Goal: Task Accomplishment & Management: Complete application form

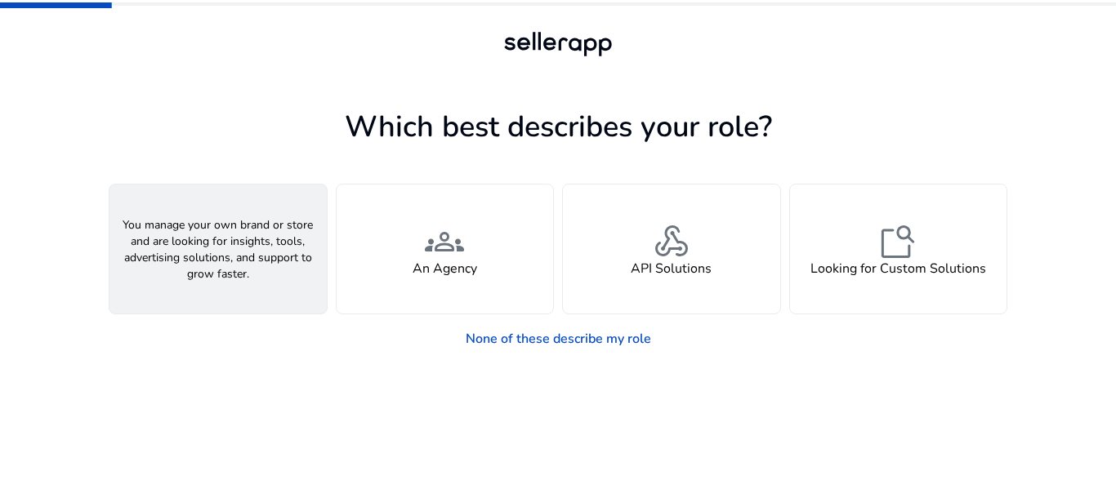
click at [196, 279] on div "person A Seller" at bounding box center [217, 249] width 217 height 129
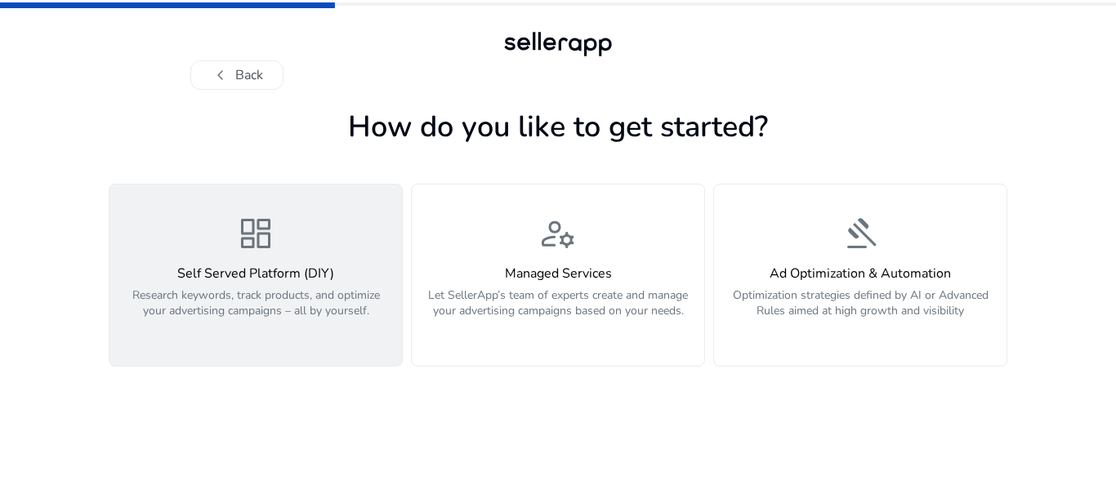
click at [268, 265] on div "dashboard Self Served Platform (DIY) Research keywords, track products, and opt…" at bounding box center [255, 275] width 273 height 123
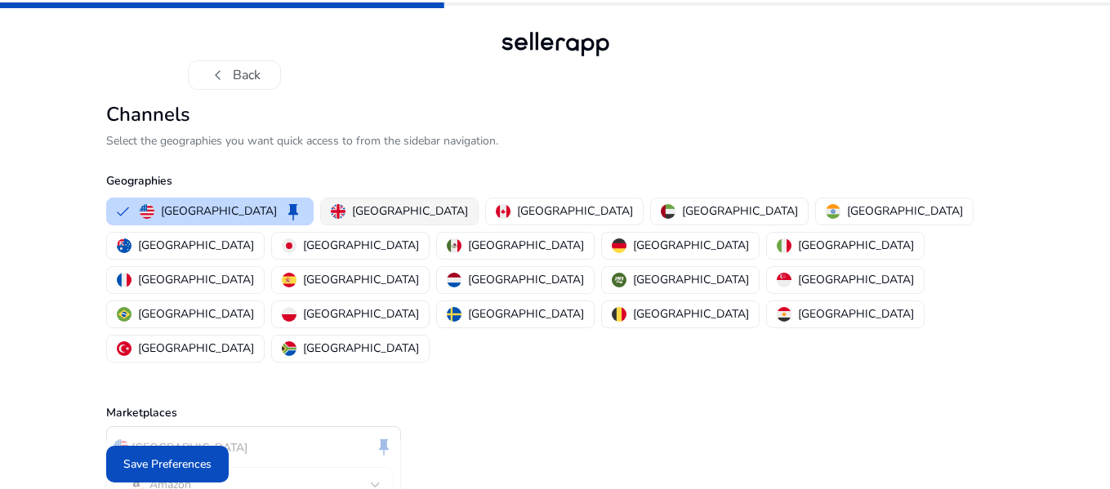
click at [352, 212] on p "[GEOGRAPHIC_DATA]" at bounding box center [410, 211] width 116 height 17
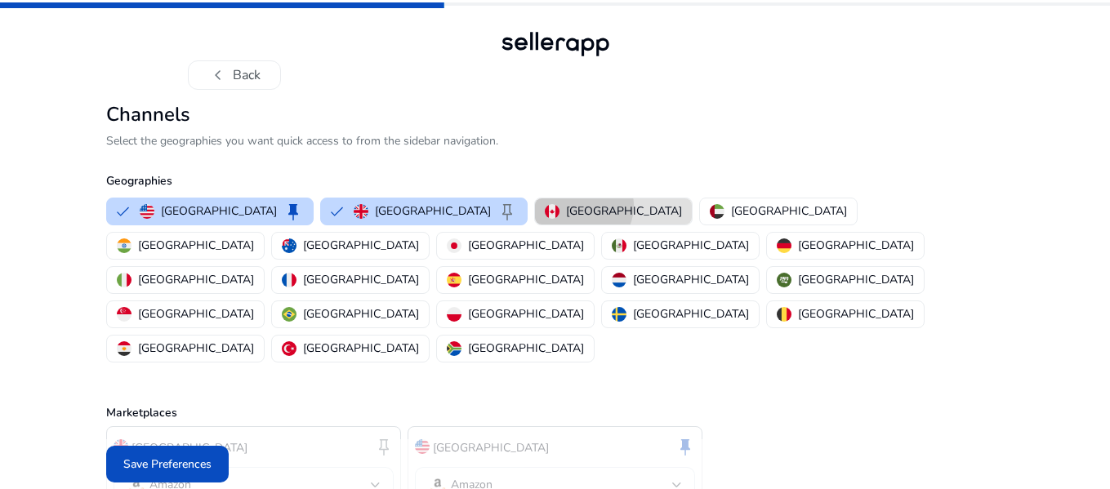
click at [566, 206] on p "[GEOGRAPHIC_DATA]" at bounding box center [624, 211] width 116 height 17
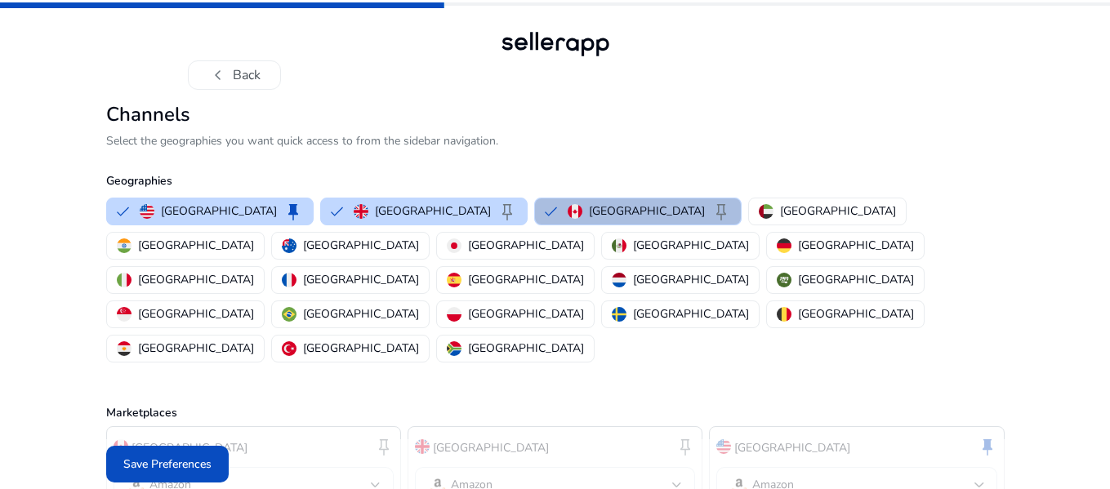
scroll to position [20, 0]
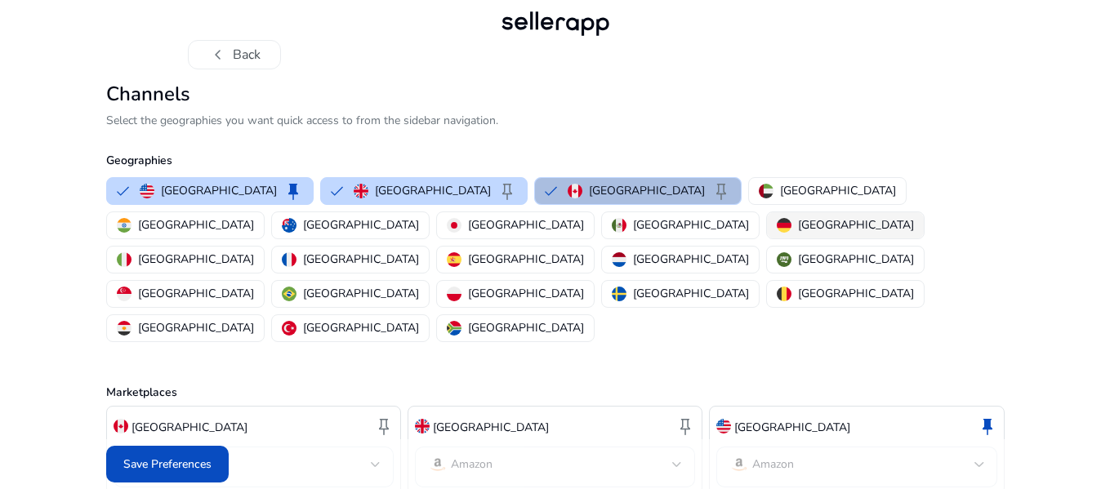
click at [798, 225] on p "[GEOGRAPHIC_DATA]" at bounding box center [856, 224] width 116 height 17
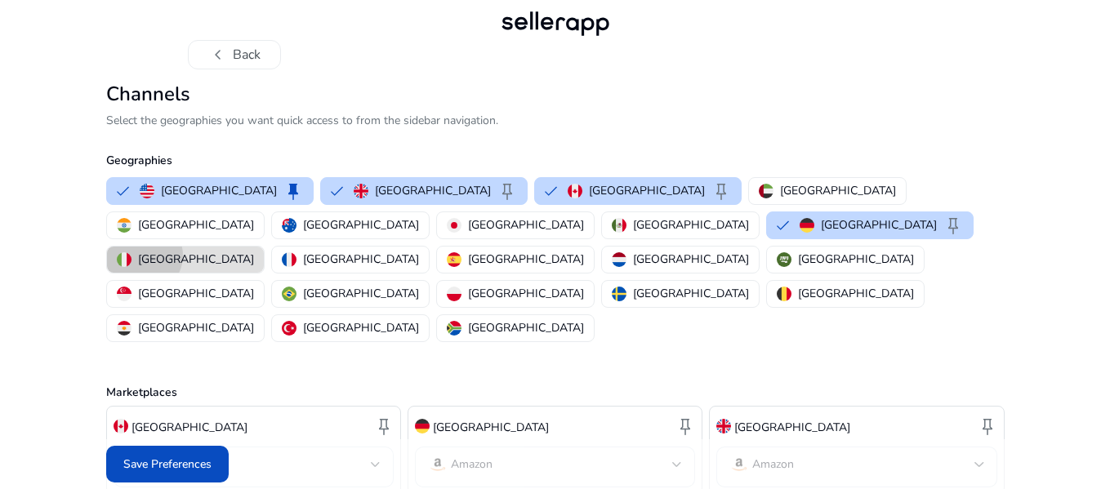
click at [254, 251] on p "[GEOGRAPHIC_DATA]" at bounding box center [196, 259] width 116 height 17
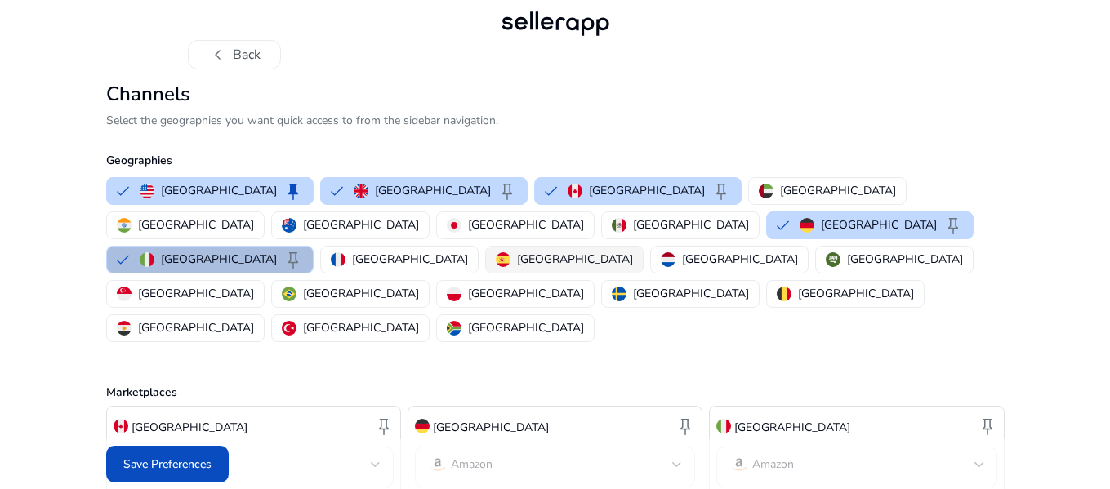
click at [582, 251] on p "[GEOGRAPHIC_DATA]" at bounding box center [575, 259] width 116 height 17
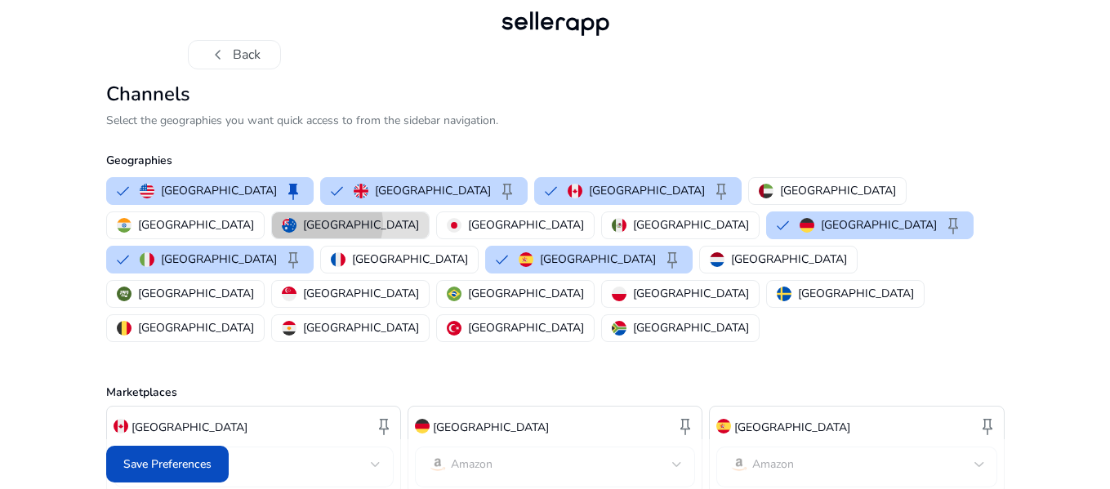
click at [419, 216] on p "[GEOGRAPHIC_DATA]" at bounding box center [361, 224] width 116 height 17
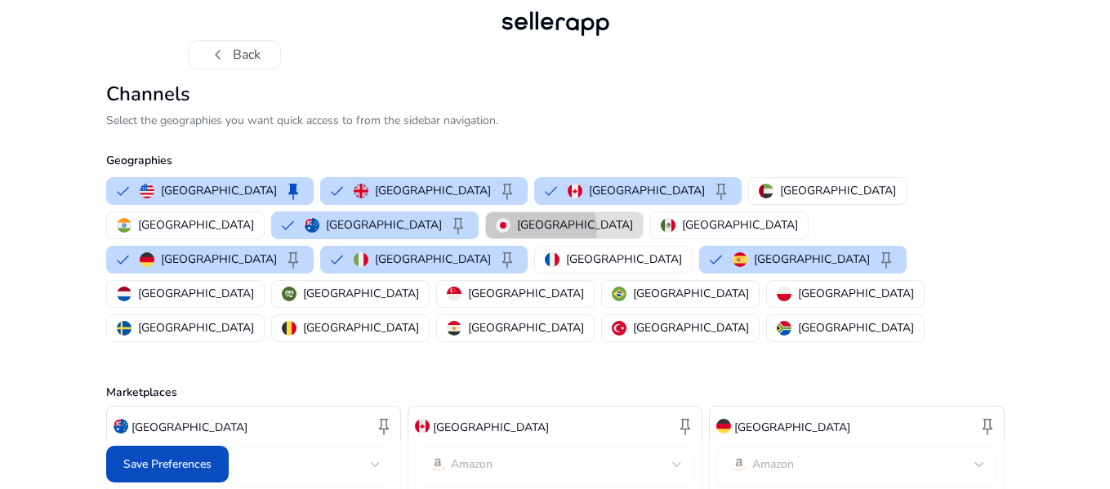
click at [517, 230] on p "[GEOGRAPHIC_DATA]" at bounding box center [575, 224] width 116 height 17
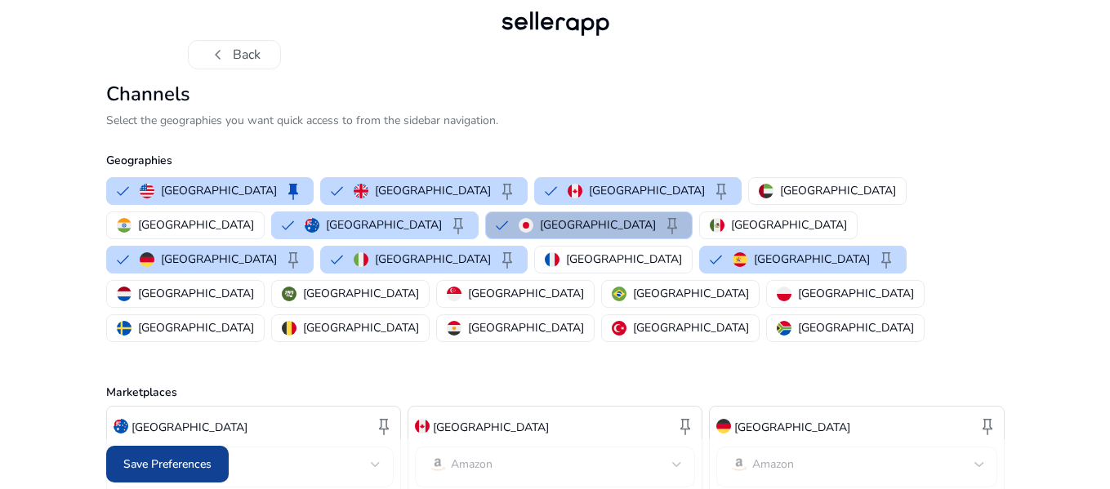
click at [158, 464] on span "Save Preferences" at bounding box center [167, 464] width 88 height 17
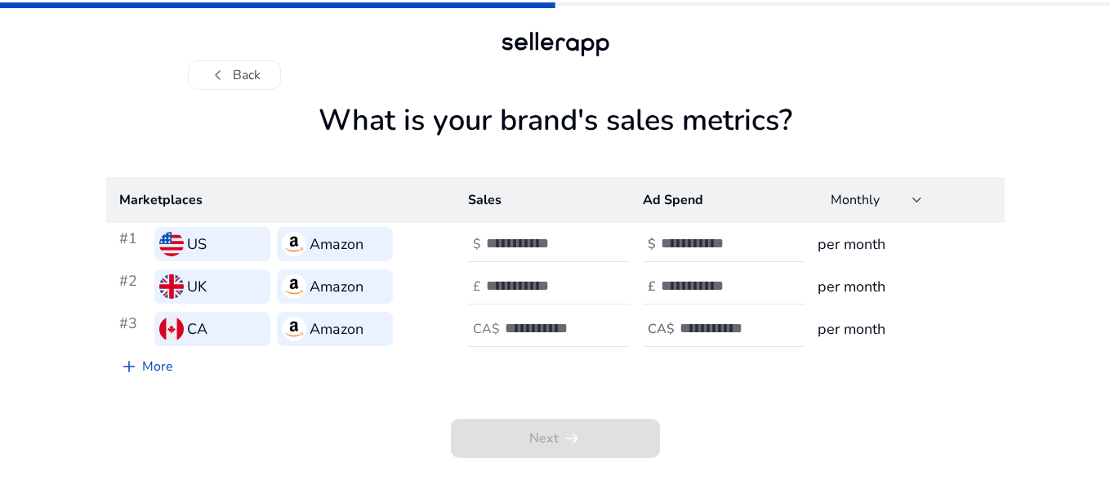
scroll to position [0, 0]
click at [512, 248] on input "number" at bounding box center [544, 243] width 110 height 18
click at [590, 239] on input "*" at bounding box center [544, 243] width 110 height 18
click at [587, 244] on input "*" at bounding box center [544, 243] width 110 height 18
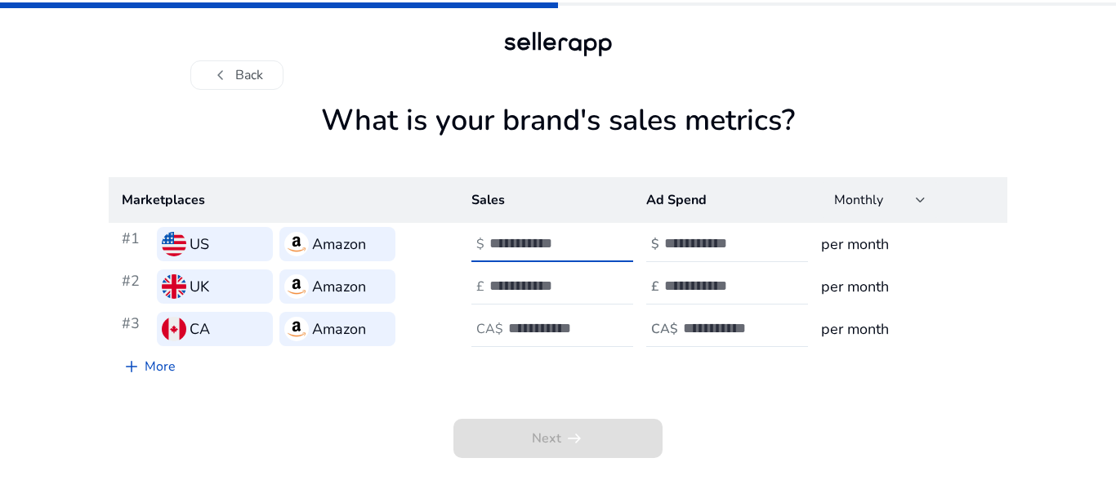
click at [587, 244] on input "*" at bounding box center [544, 243] width 110 height 18
drag, startPoint x: 511, startPoint y: 243, endPoint x: 484, endPoint y: 248, distance: 27.4
click at [484, 248] on div "$ *" at bounding box center [553, 244] width 165 height 36
type input "**"
click at [512, 276] on div at bounding box center [562, 287] width 147 height 36
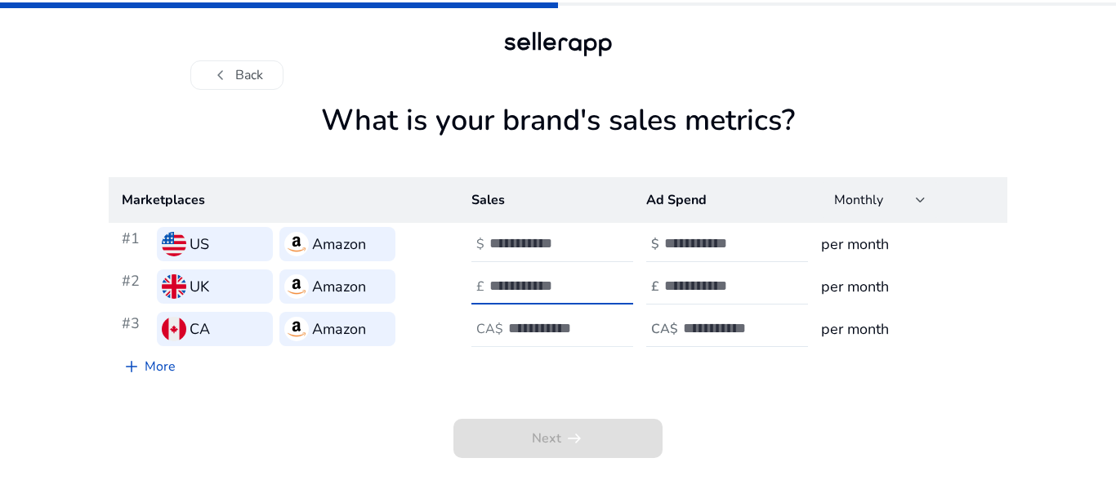
type input "**"
click at [505, 326] on div "CA$" at bounding box center [489, 330] width 37 height 16
type input "**"
click at [694, 243] on input "number" at bounding box center [719, 243] width 110 height 18
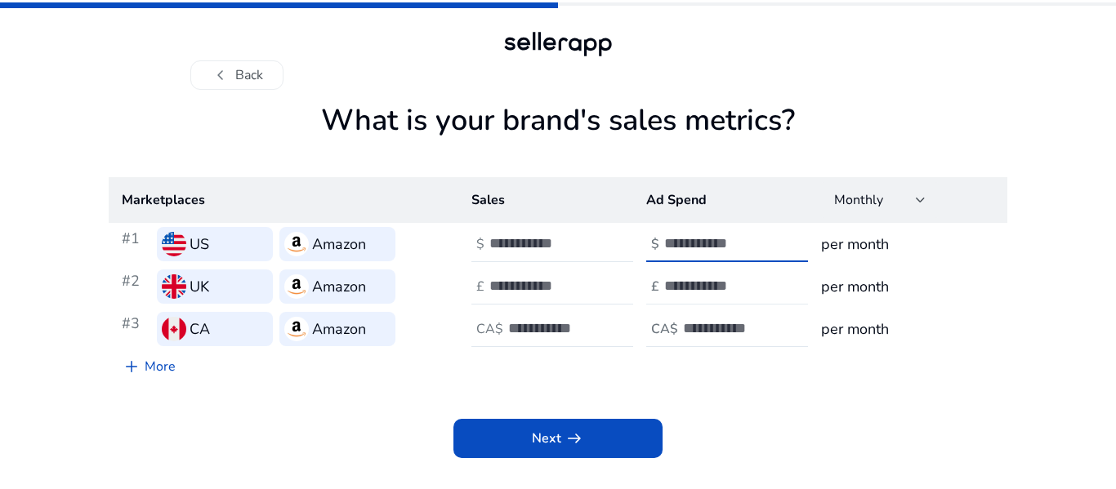
type input "**"
click at [702, 279] on input "number" at bounding box center [719, 286] width 110 height 18
type input "**"
click at [689, 330] on input "number" at bounding box center [738, 328] width 110 height 18
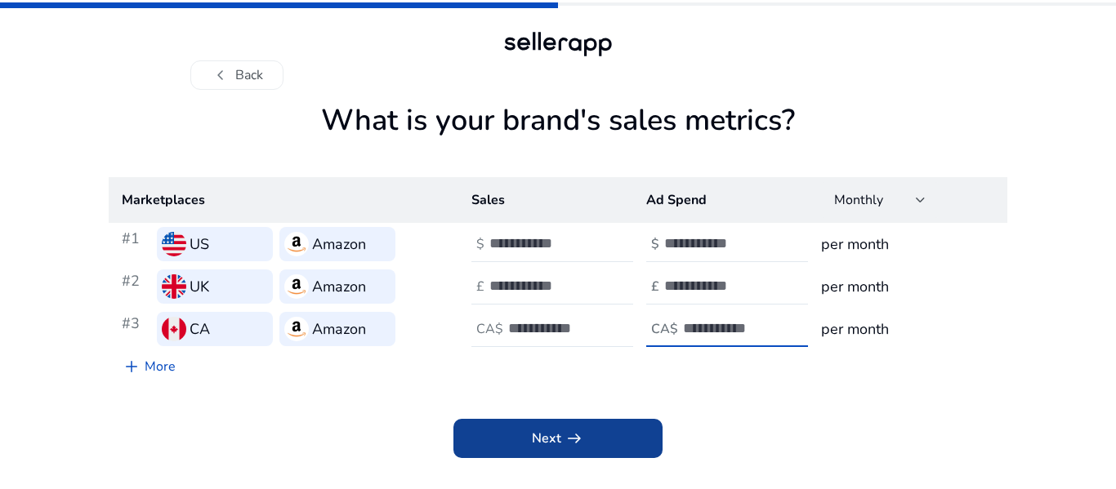
type input "**"
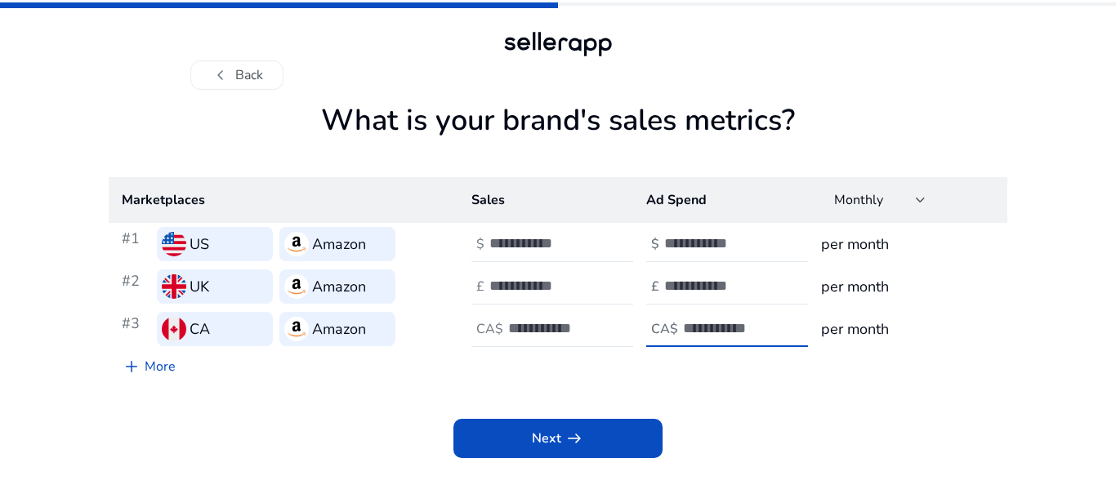
click at [578, 437] on span "arrow_right_alt" at bounding box center [575, 439] width 20 height 20
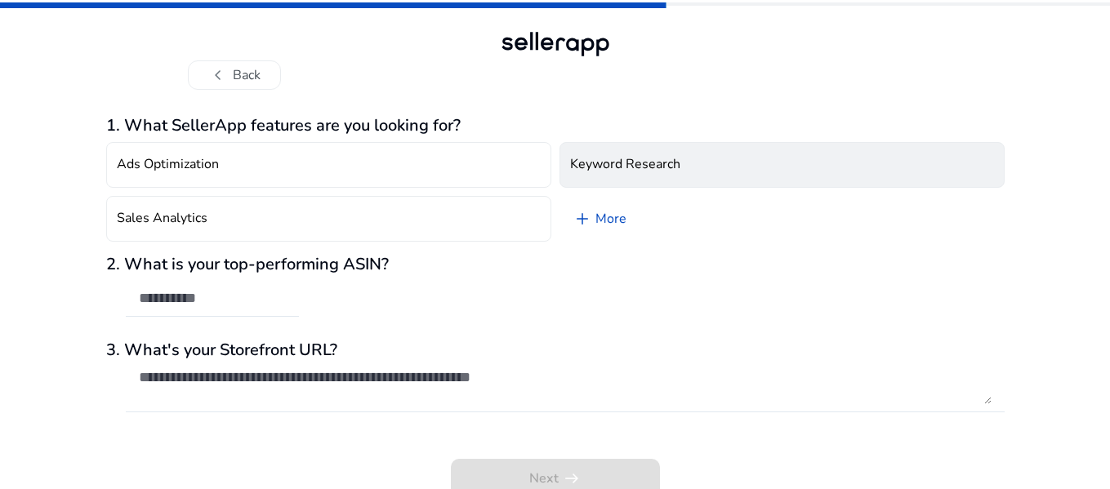
click at [735, 179] on button "Keyword Research" at bounding box center [782, 165] width 445 height 46
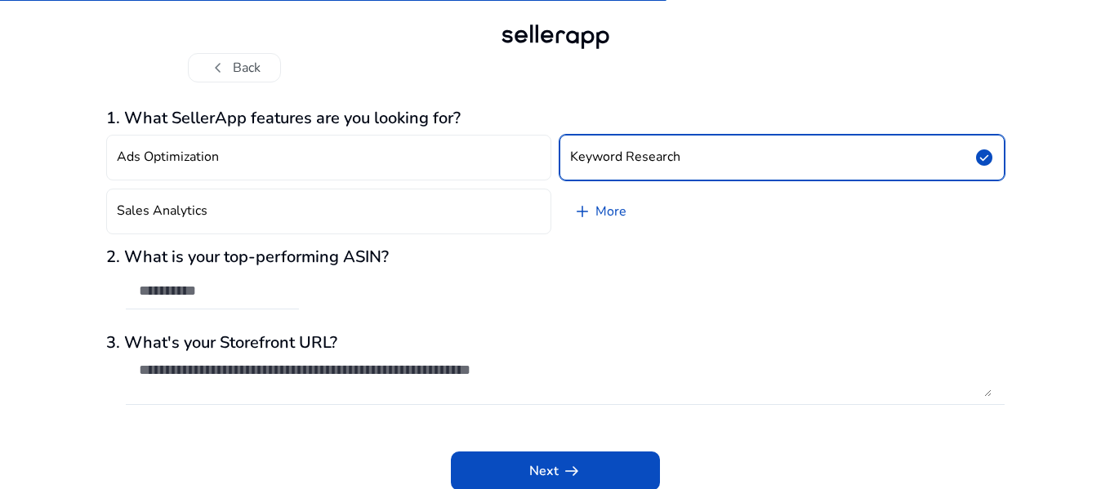
scroll to position [9, 0]
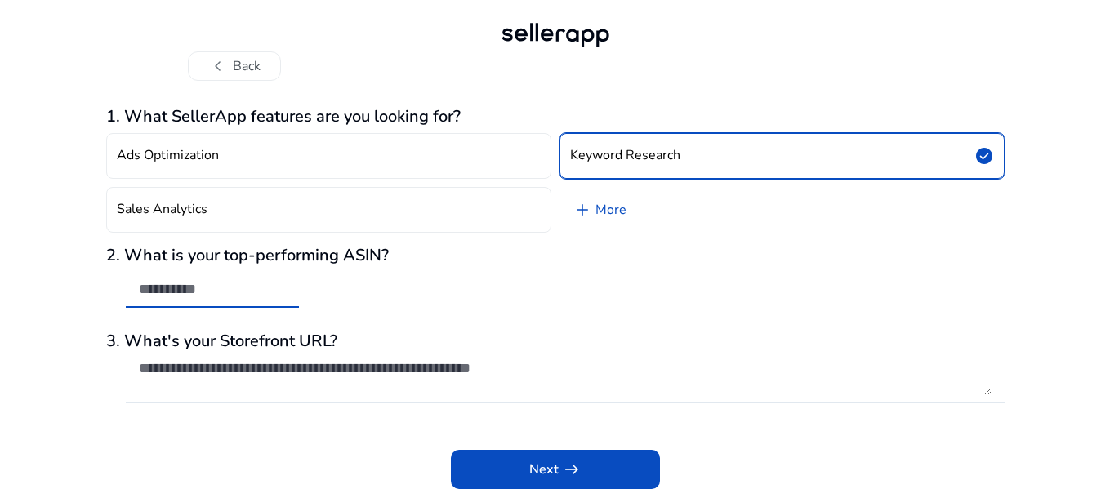
click at [276, 283] on input "text" at bounding box center [212, 289] width 147 height 18
click at [350, 297] on div "2. What is your top-performing ASIN?" at bounding box center [555, 285] width 899 height 79
click at [601, 208] on link "add More" at bounding box center [600, 210] width 80 height 46
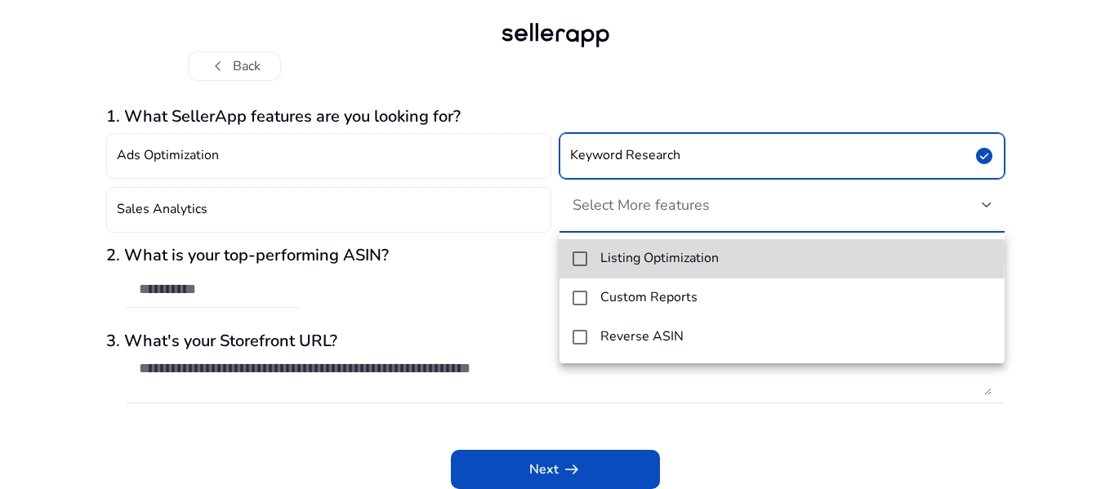
click at [593, 256] on mat-option "Listing Optimization" at bounding box center [782, 258] width 445 height 39
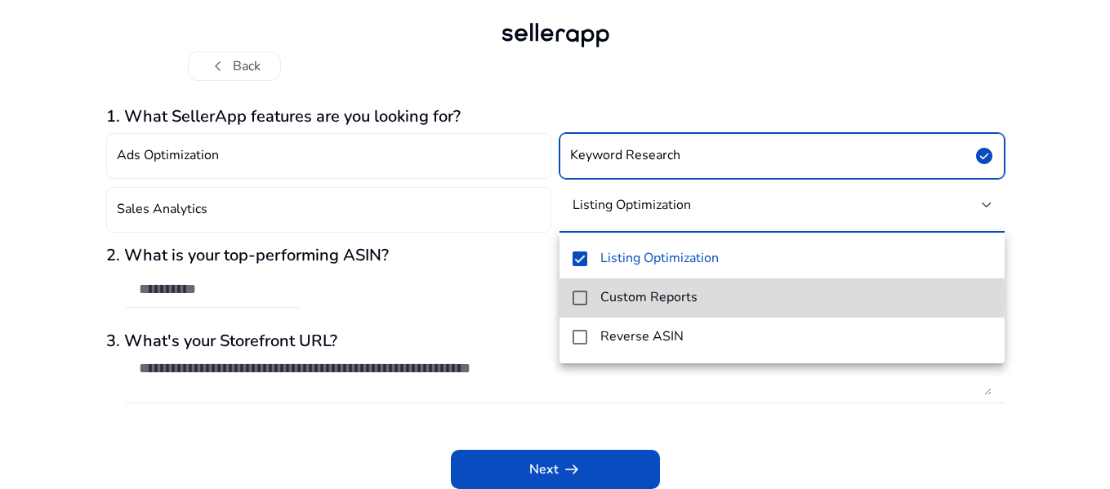
click at [586, 297] on mat-pseudo-checkbox at bounding box center [580, 298] width 15 height 15
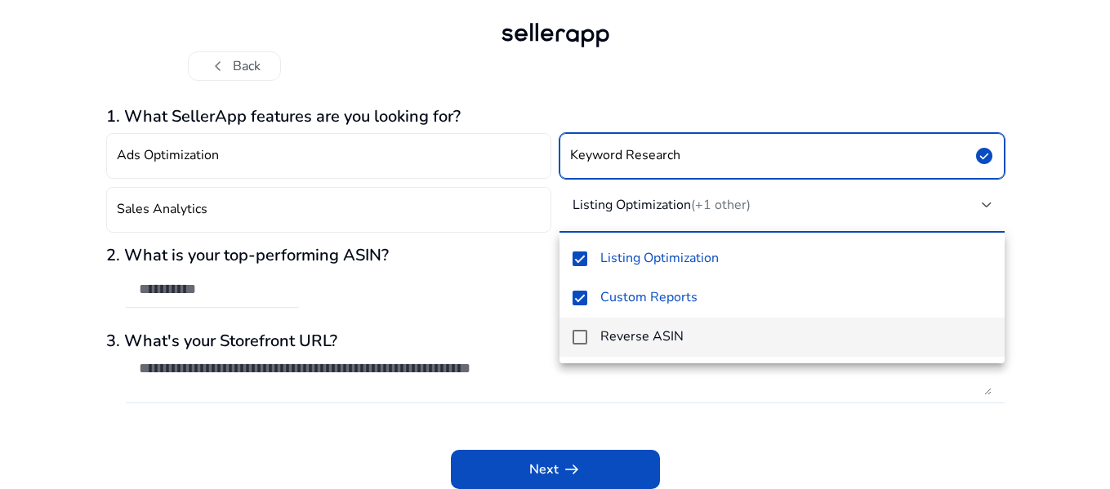
click at [589, 337] on mat-option "Reverse ASIN" at bounding box center [782, 337] width 445 height 39
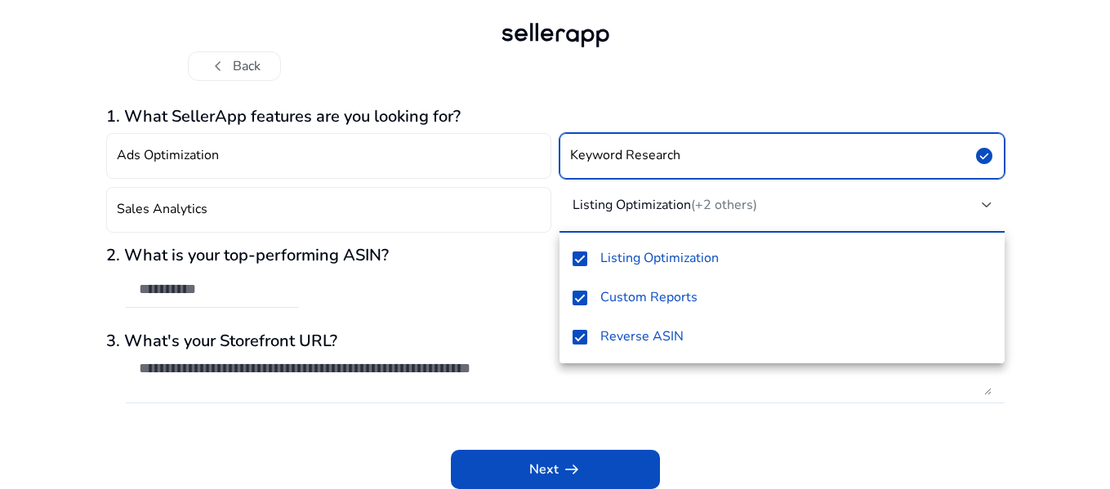
click at [529, 463] on div at bounding box center [555, 244] width 1110 height 489
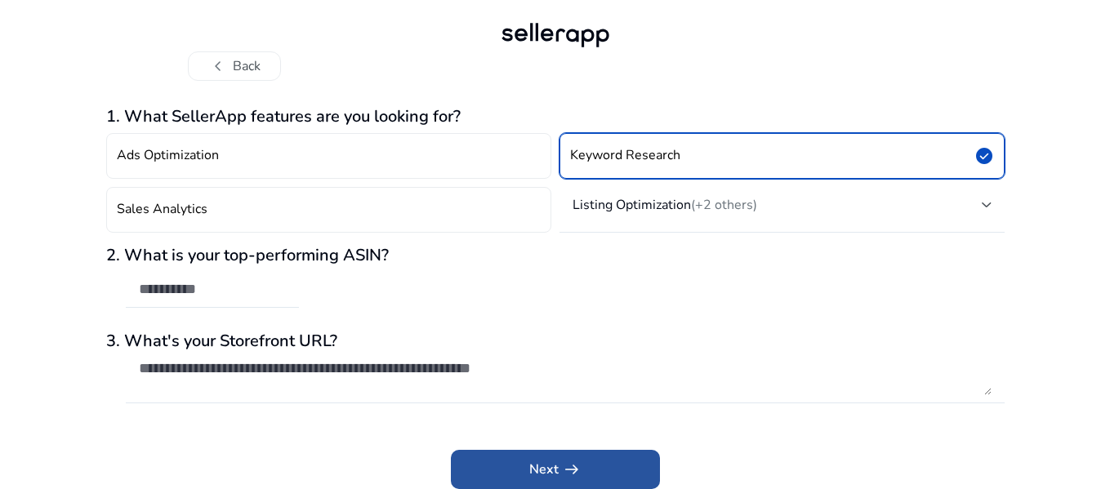
click at [553, 466] on span "Next arrow_right_alt" at bounding box center [555, 470] width 52 height 20
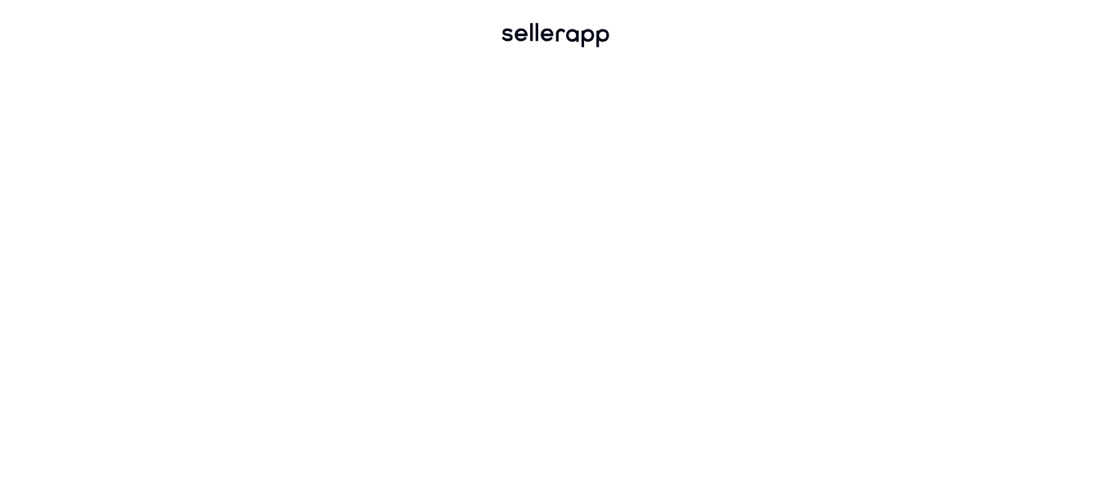
scroll to position [0, 0]
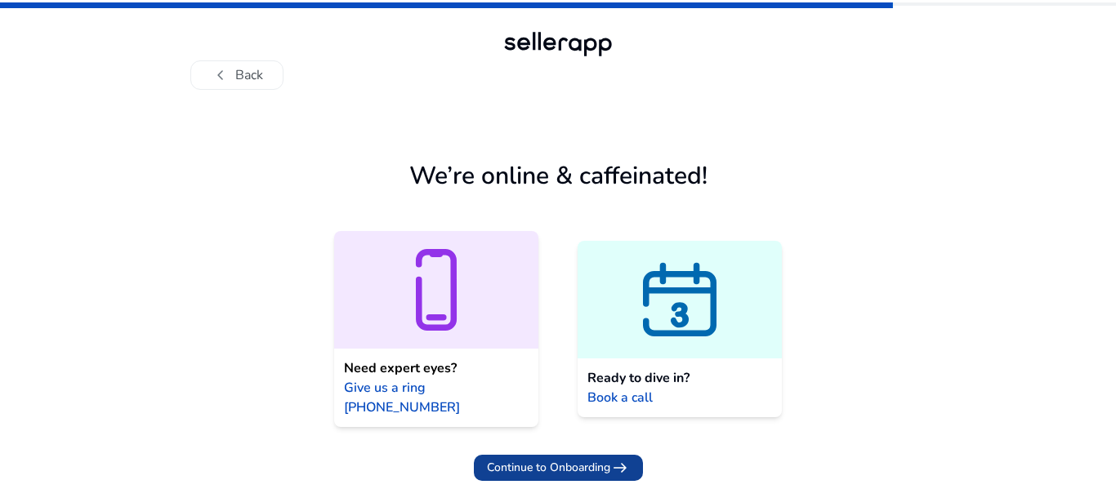
click at [571, 459] on span "Continue to Onboarding" at bounding box center [548, 467] width 123 height 17
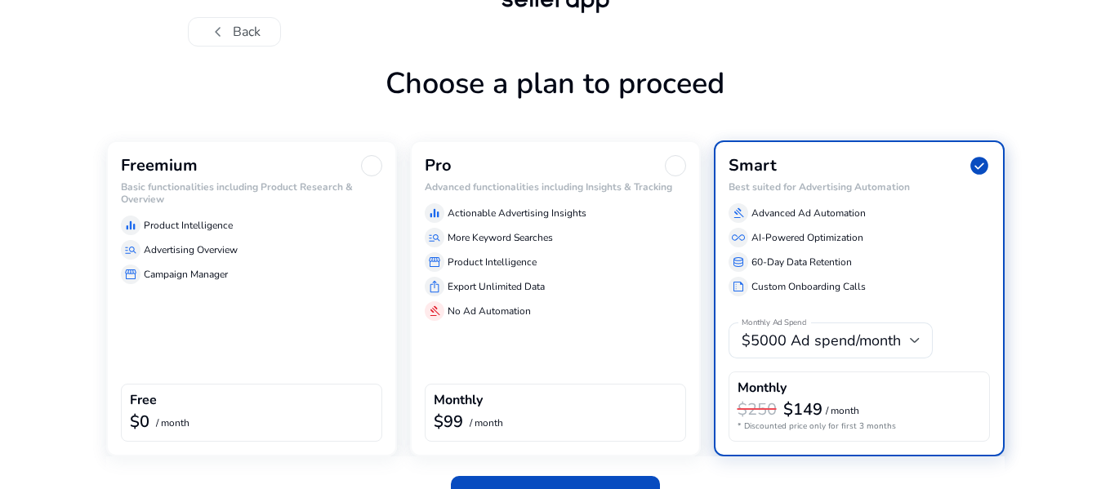
scroll to position [83, 0]
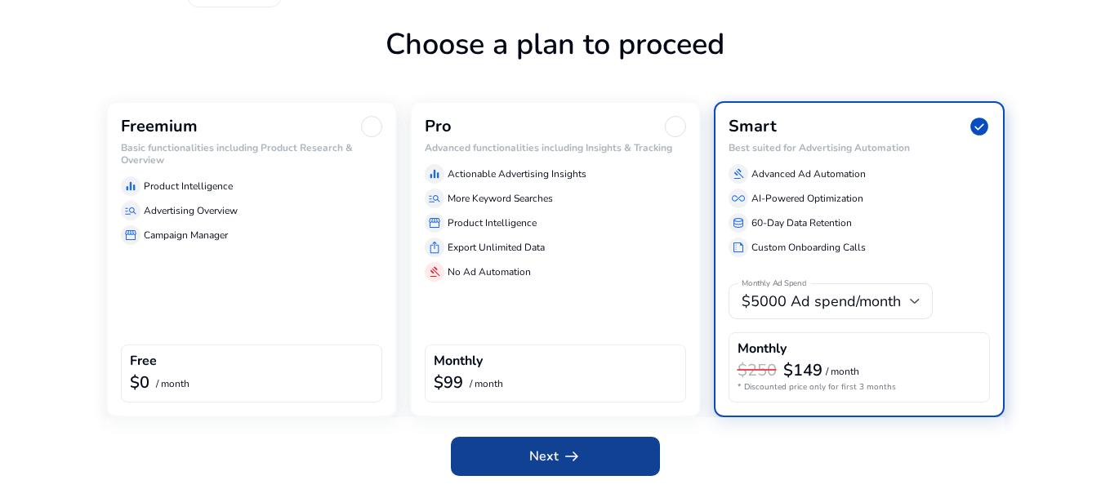
click at [527, 452] on span at bounding box center [555, 456] width 209 height 39
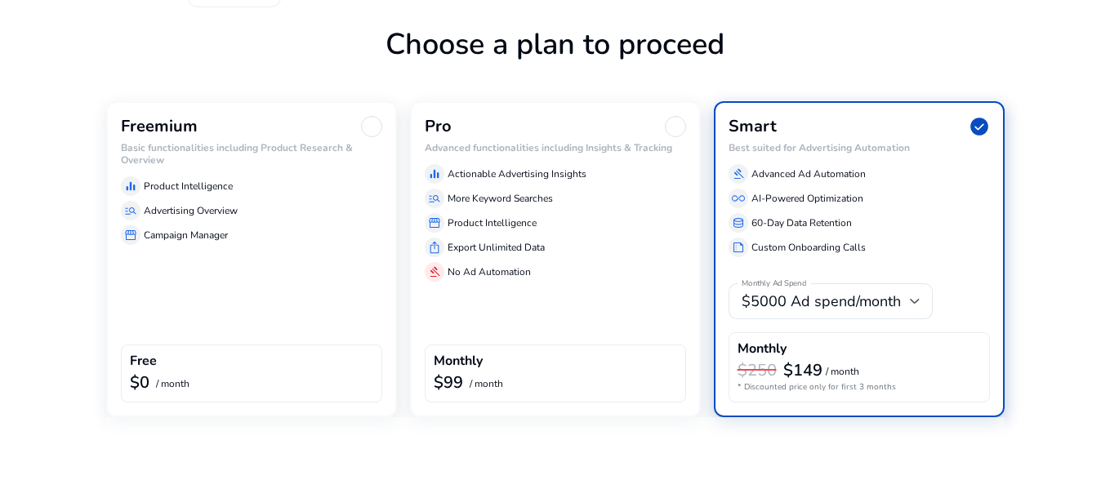
scroll to position [6, 0]
